Goal: Understand process/instructions: Learn how to perform a task or action

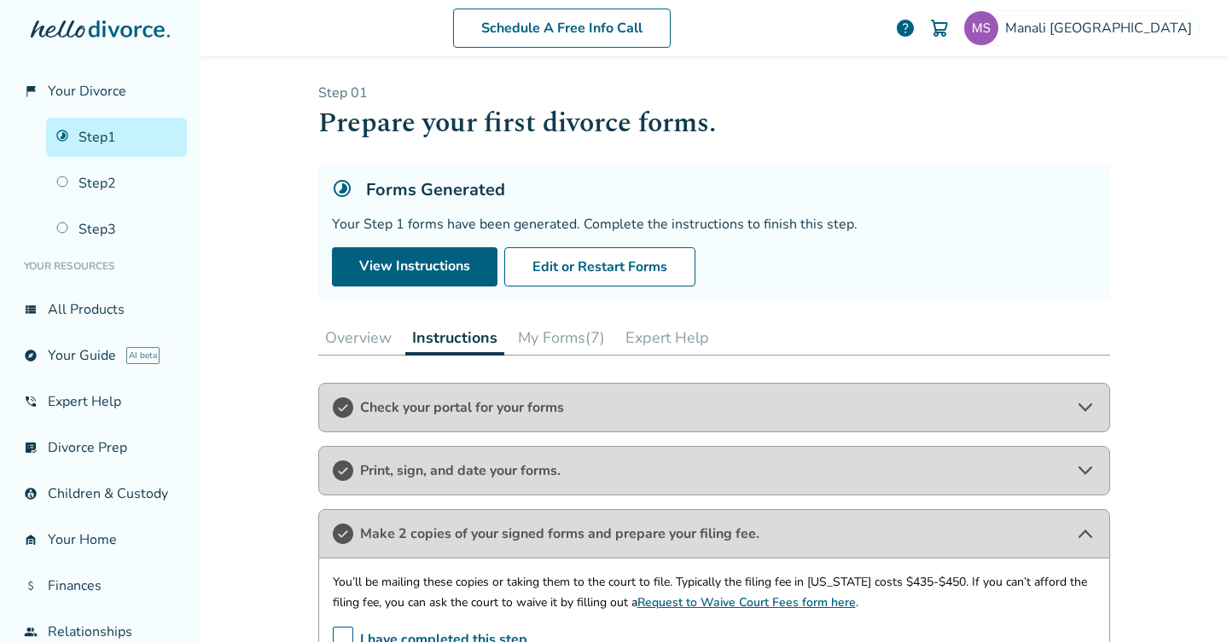
scroll to position [555, 0]
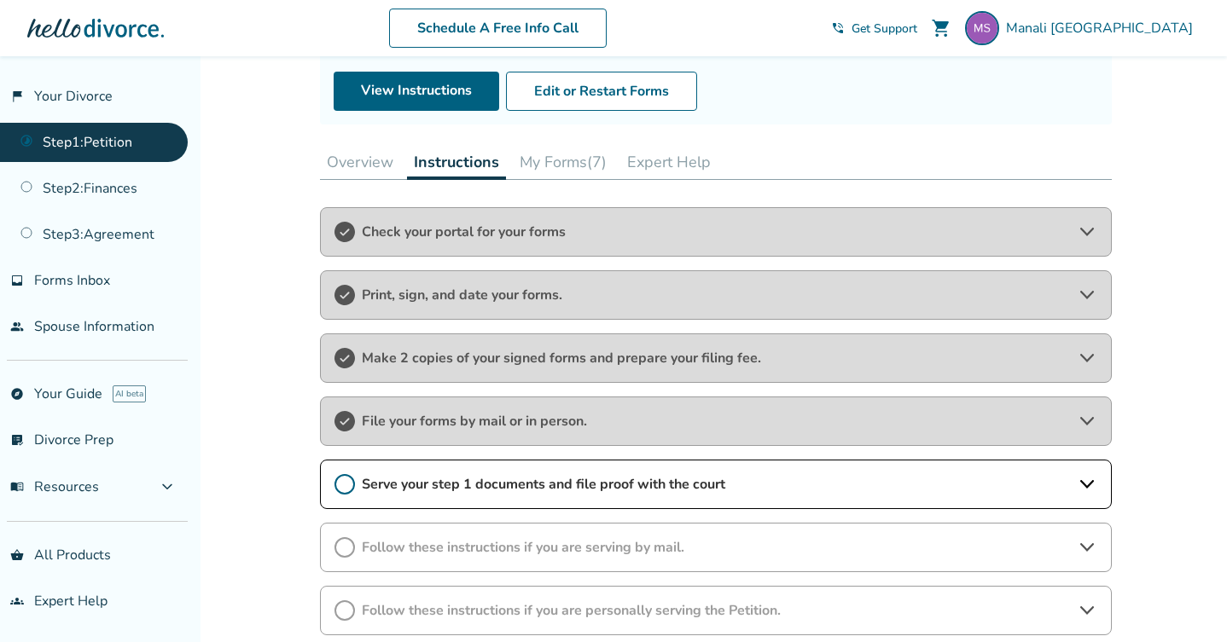
scroll to position [315, 0]
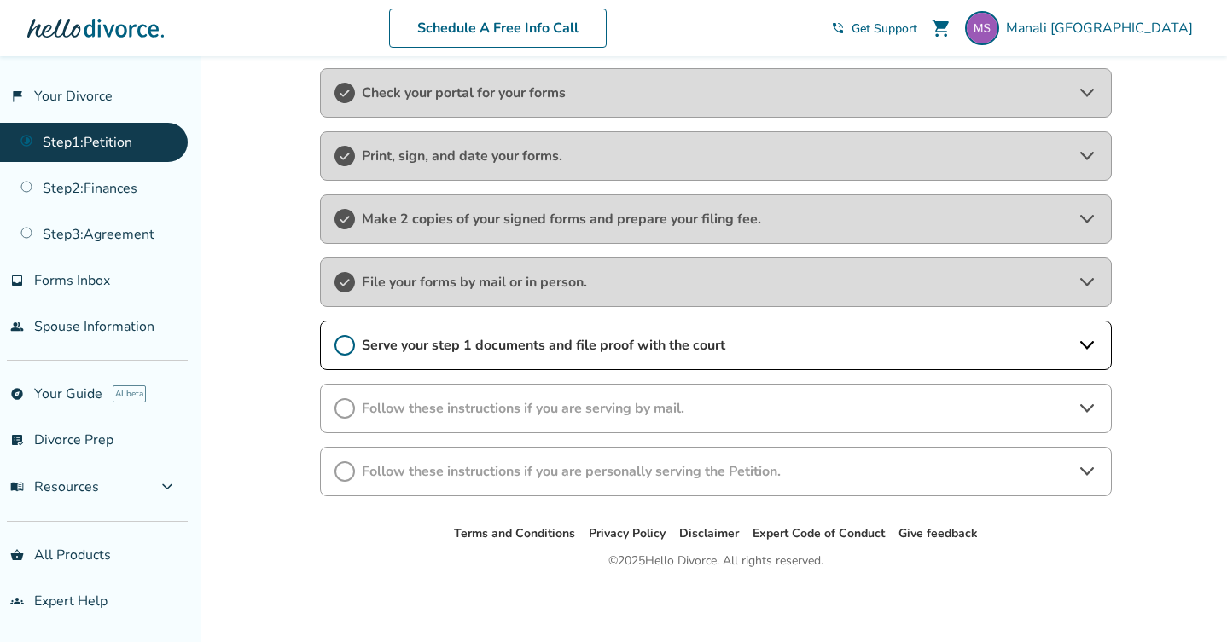
click at [788, 351] on span "Serve your step 1 documents and file proof with the court" at bounding box center [716, 345] width 708 height 19
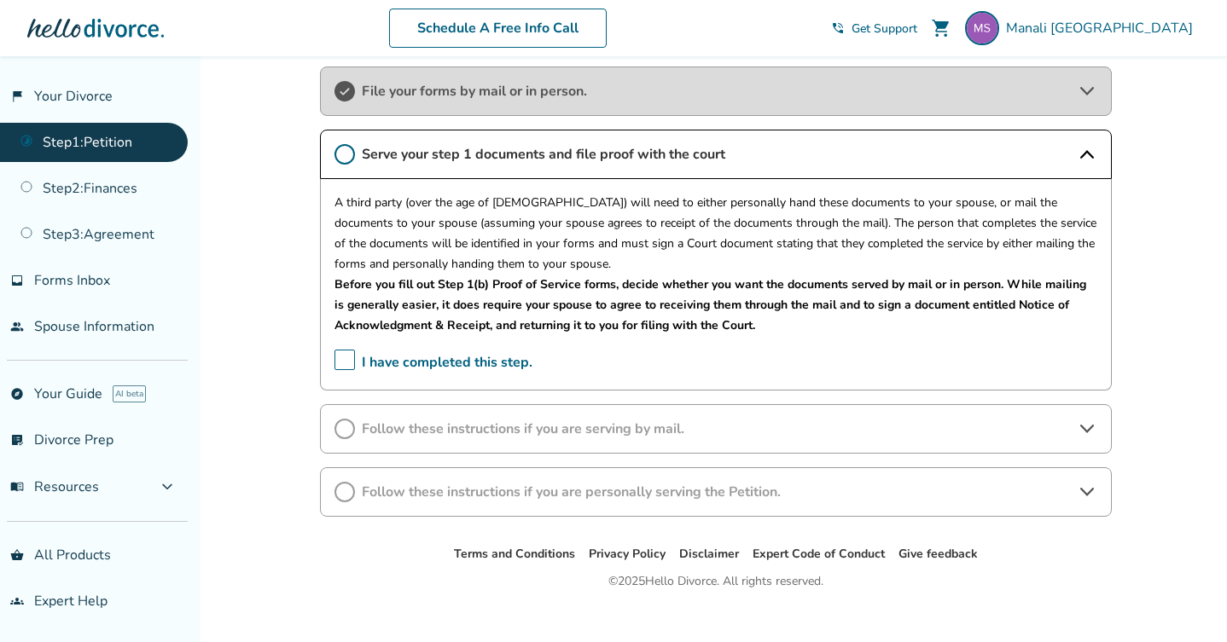
scroll to position [507, 0]
click at [433, 427] on span "Follow these instructions if you are serving by mail." at bounding box center [716, 428] width 708 height 19
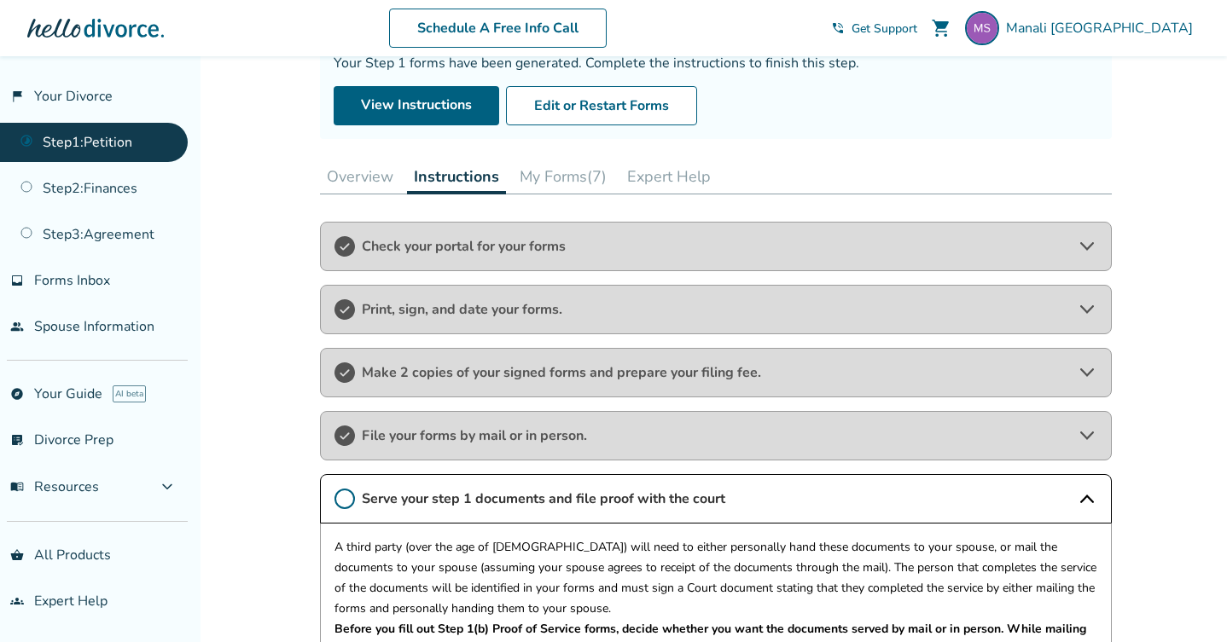
scroll to position [0, 0]
